Goal: Task Accomplishment & Management: Use online tool/utility

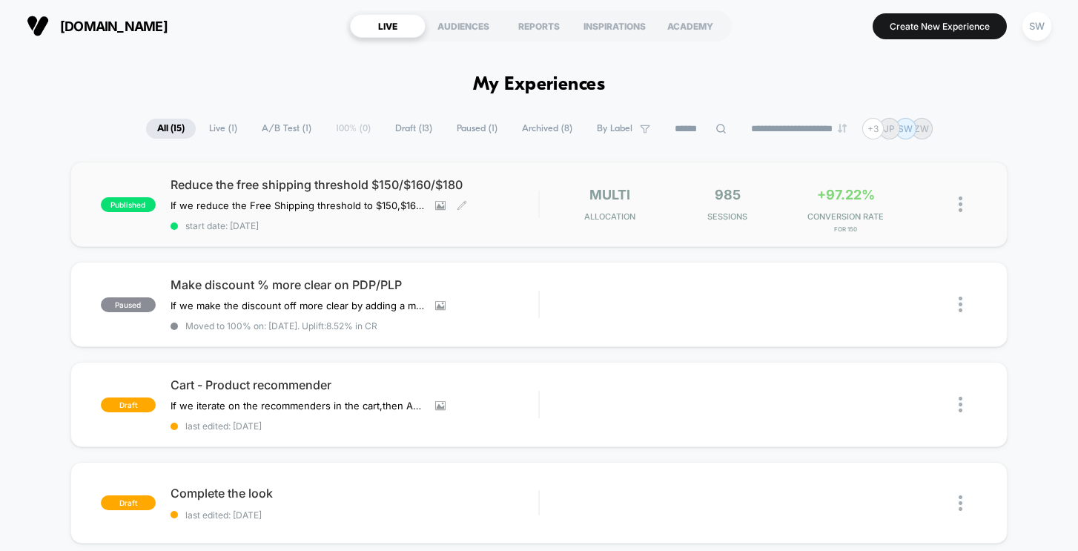
click at [385, 183] on span "Reduce the free shipping threshold $150/$160/$180" at bounding box center [354, 184] width 368 height 15
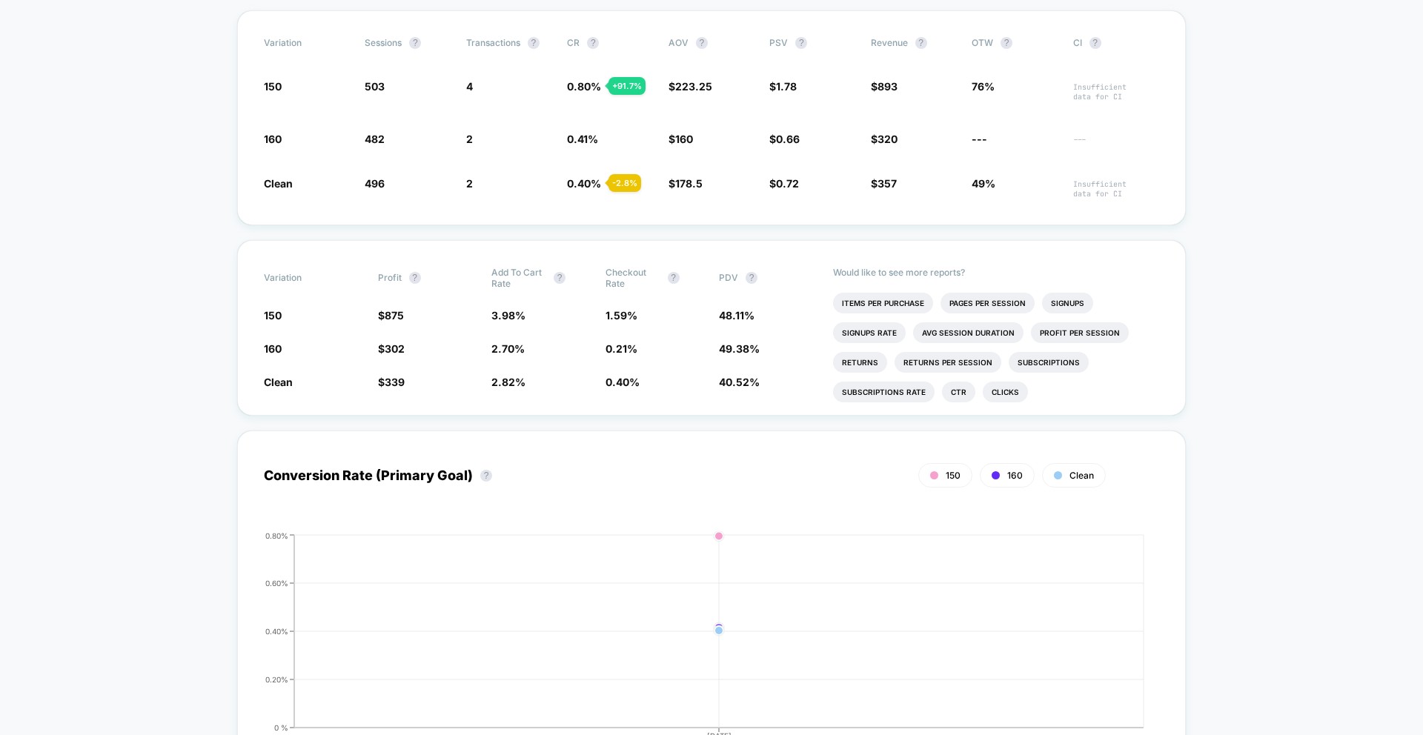
scroll to position [584, 0]
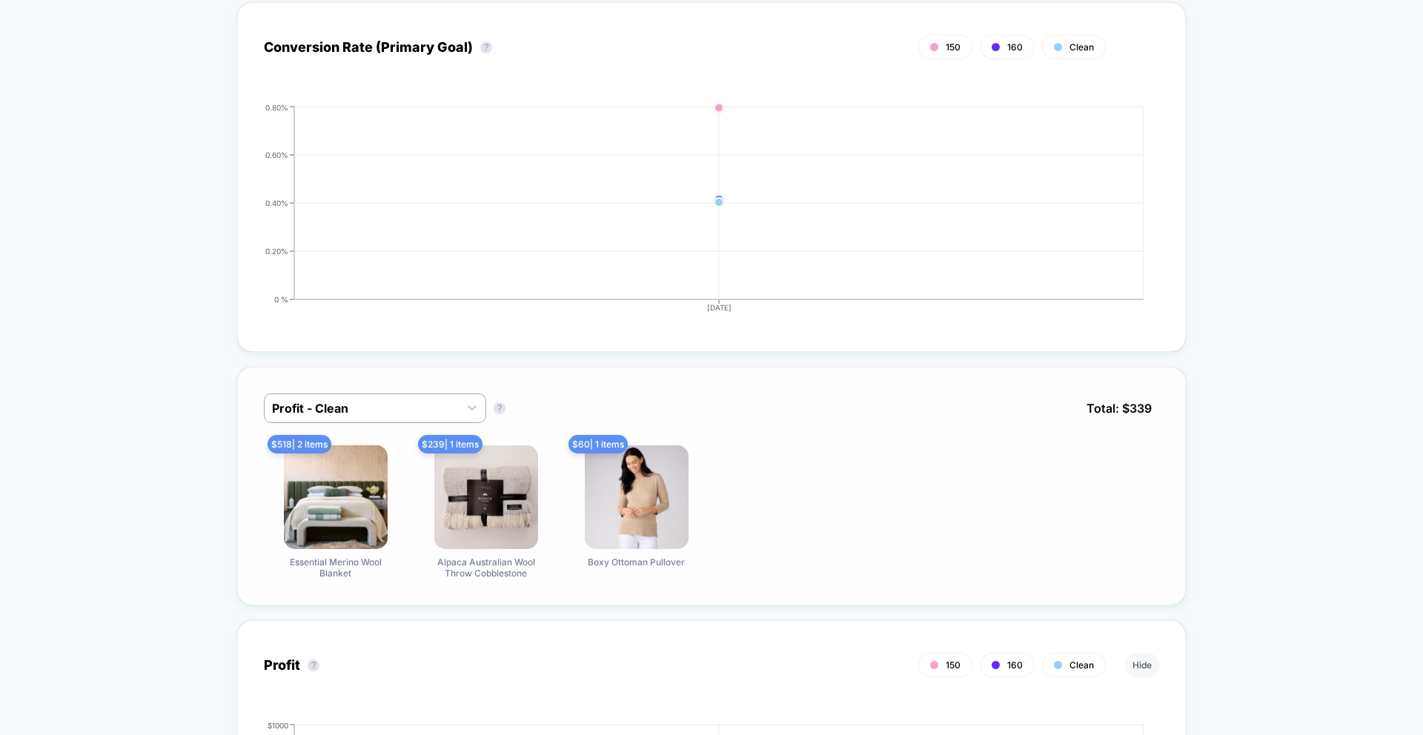
scroll to position [1092, 0]
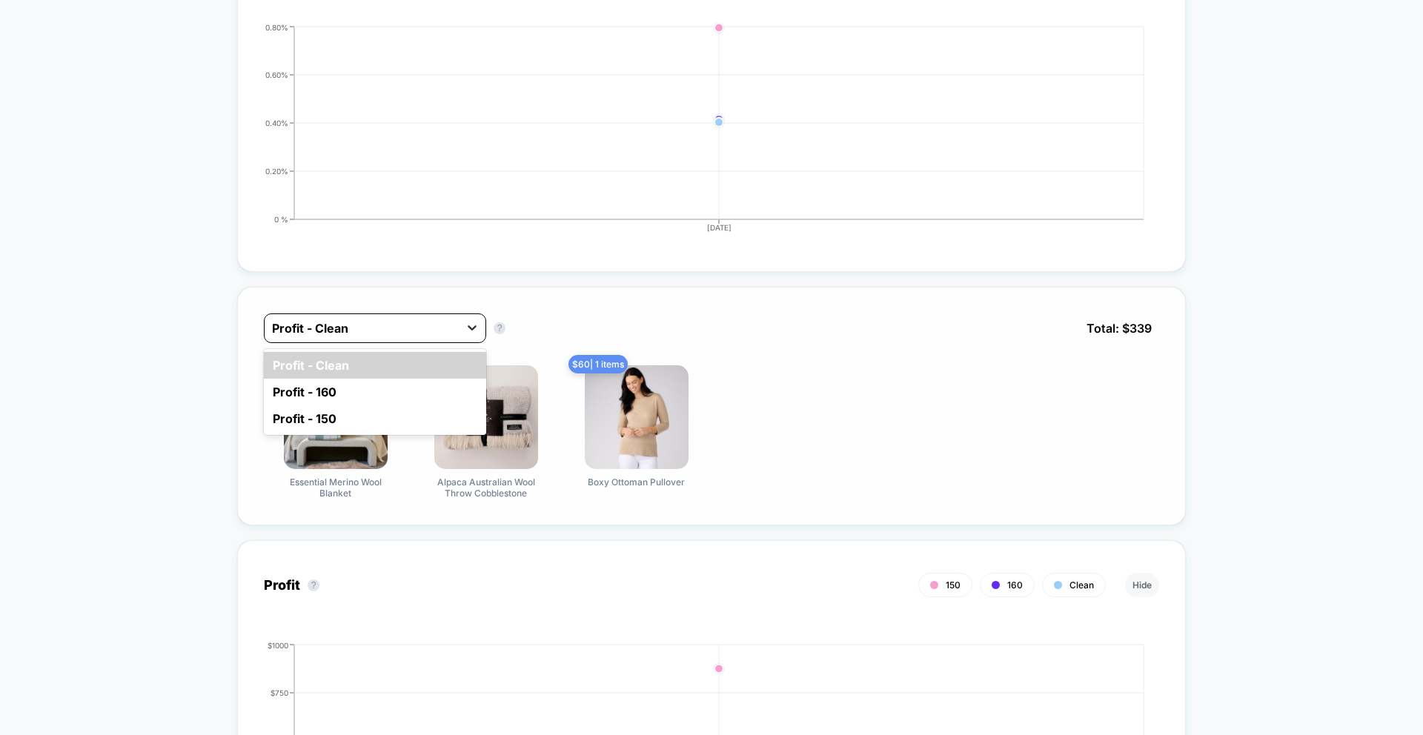
click at [471, 333] on icon at bounding box center [472, 327] width 15 height 15
click at [447, 391] on div "Profit - 160" at bounding box center [375, 392] width 222 height 27
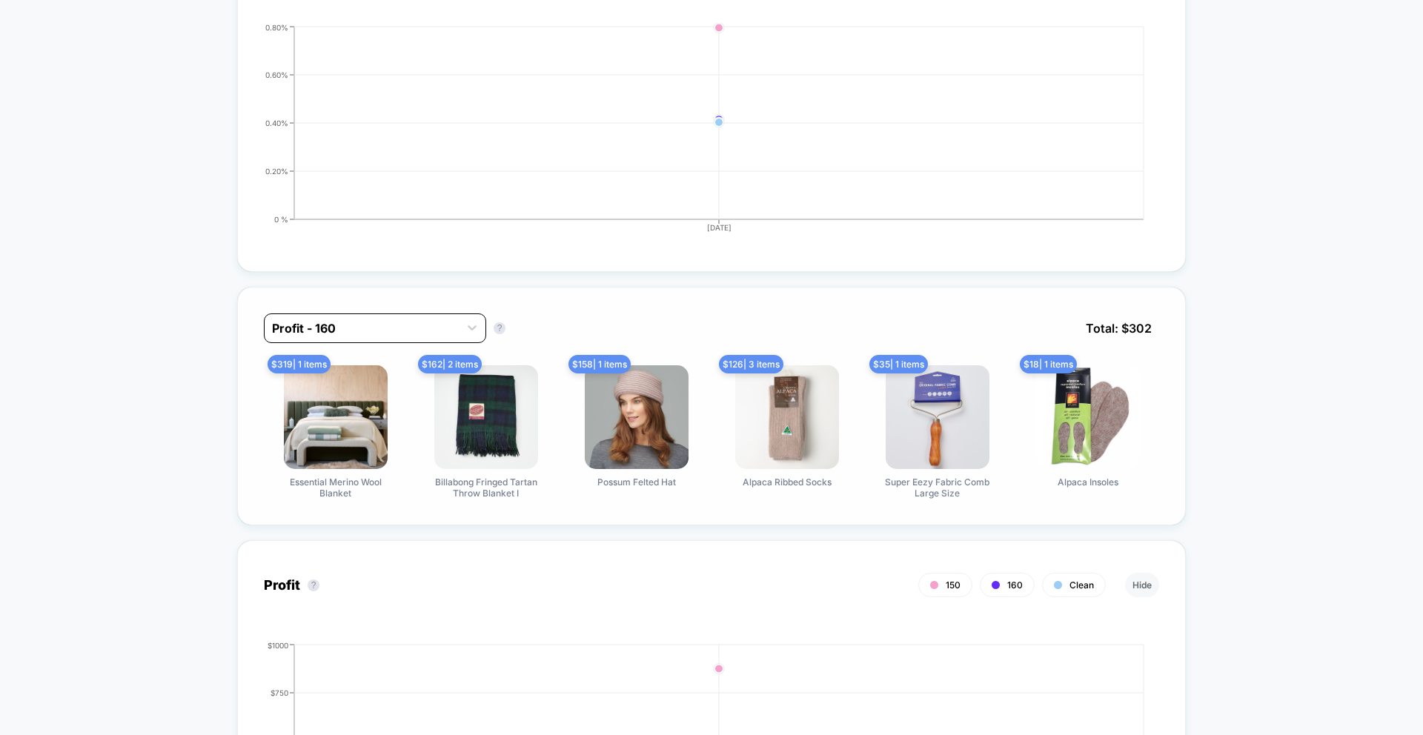
click at [457, 325] on div "Profit - 160" at bounding box center [362, 329] width 194 height 24
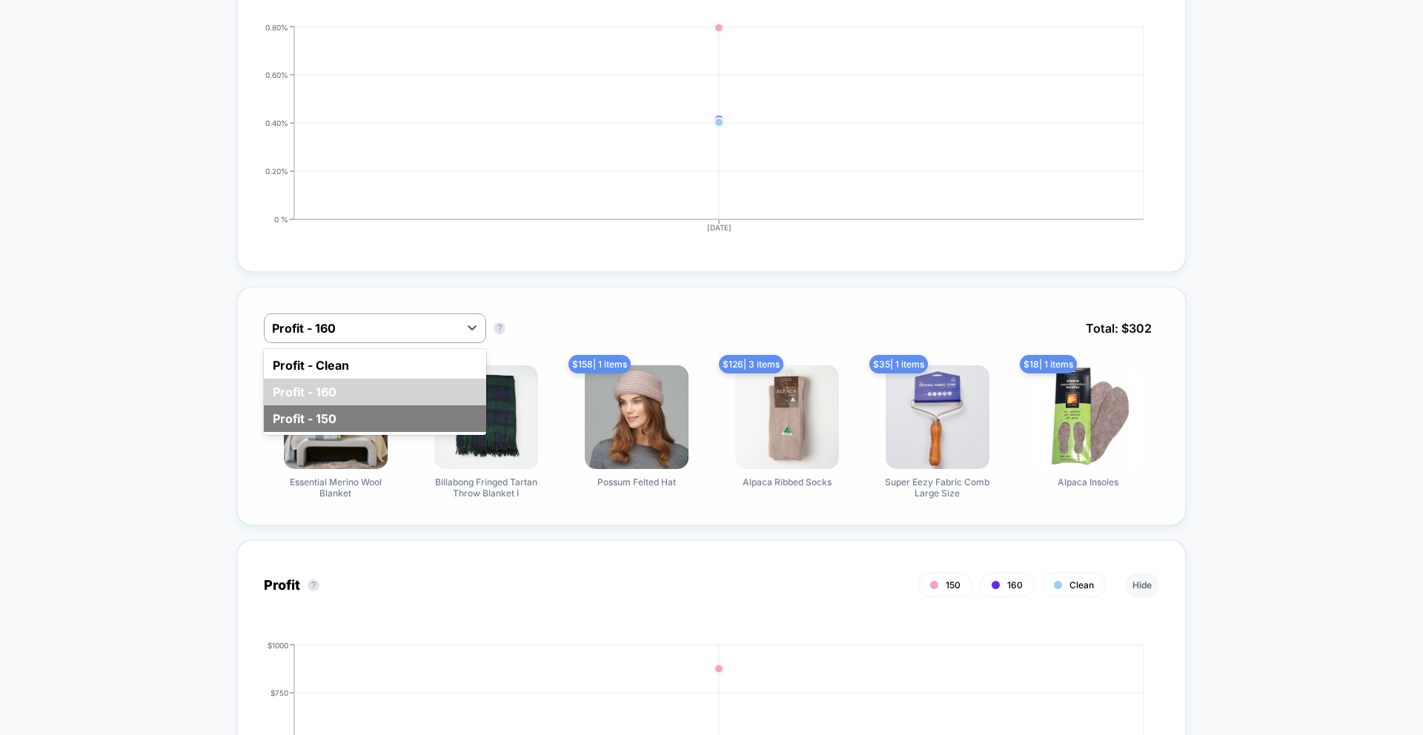
click at [452, 405] on div "Profit - 150" at bounding box center [375, 418] width 222 height 27
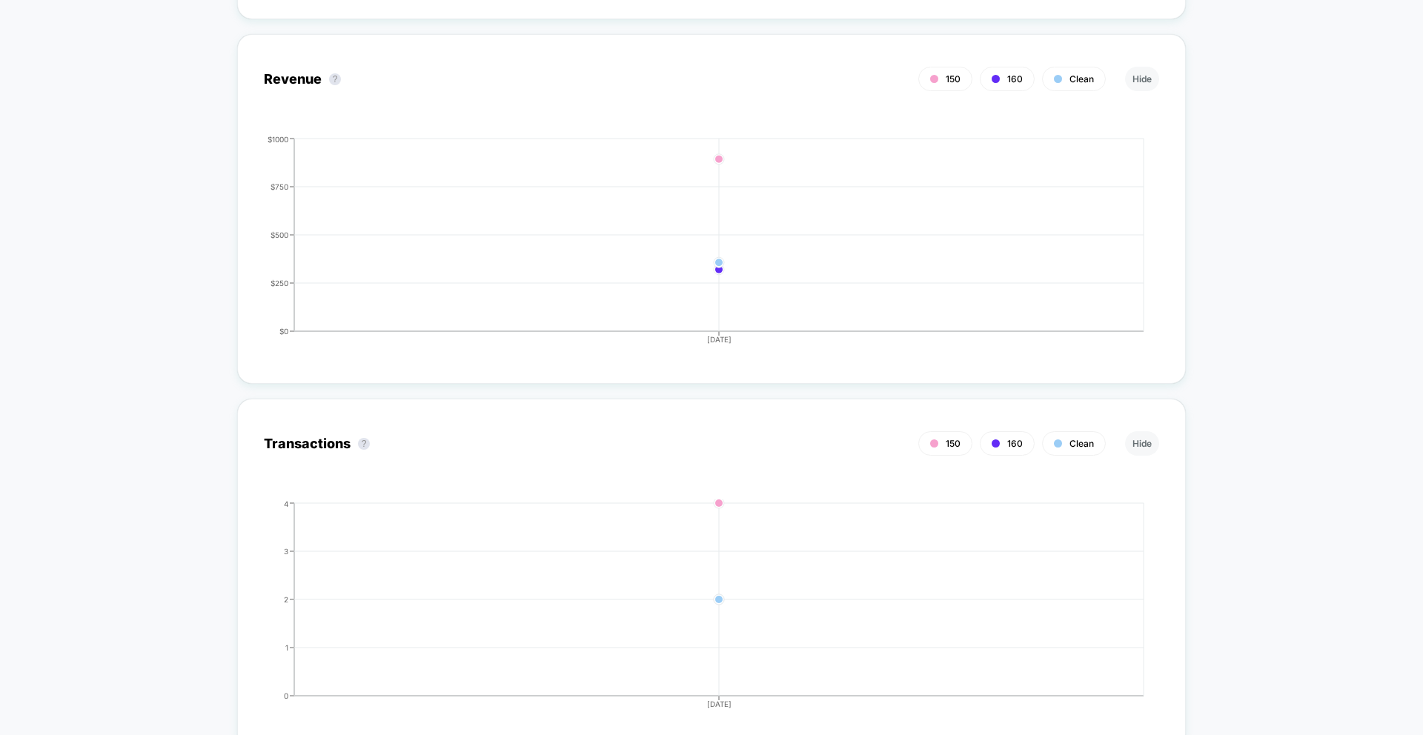
scroll to position [1941, 0]
